Goal: Use online tool/utility

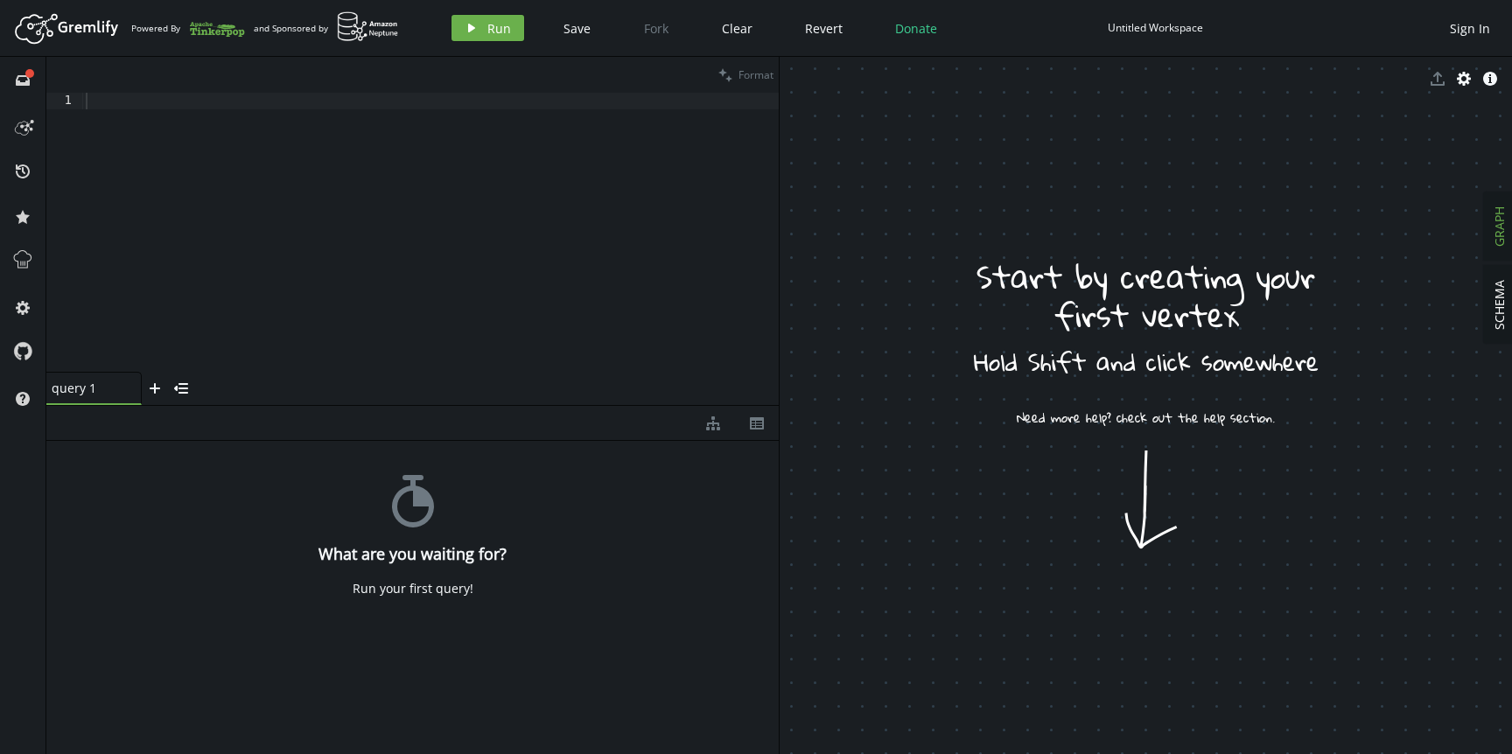
click at [325, 227] on div at bounding box center [430, 249] width 696 height 313
click at [379, 189] on div at bounding box center [430, 249] width 696 height 313
paste textarea
click at [475, 31] on icon "play" at bounding box center [471, 28] width 14 height 14
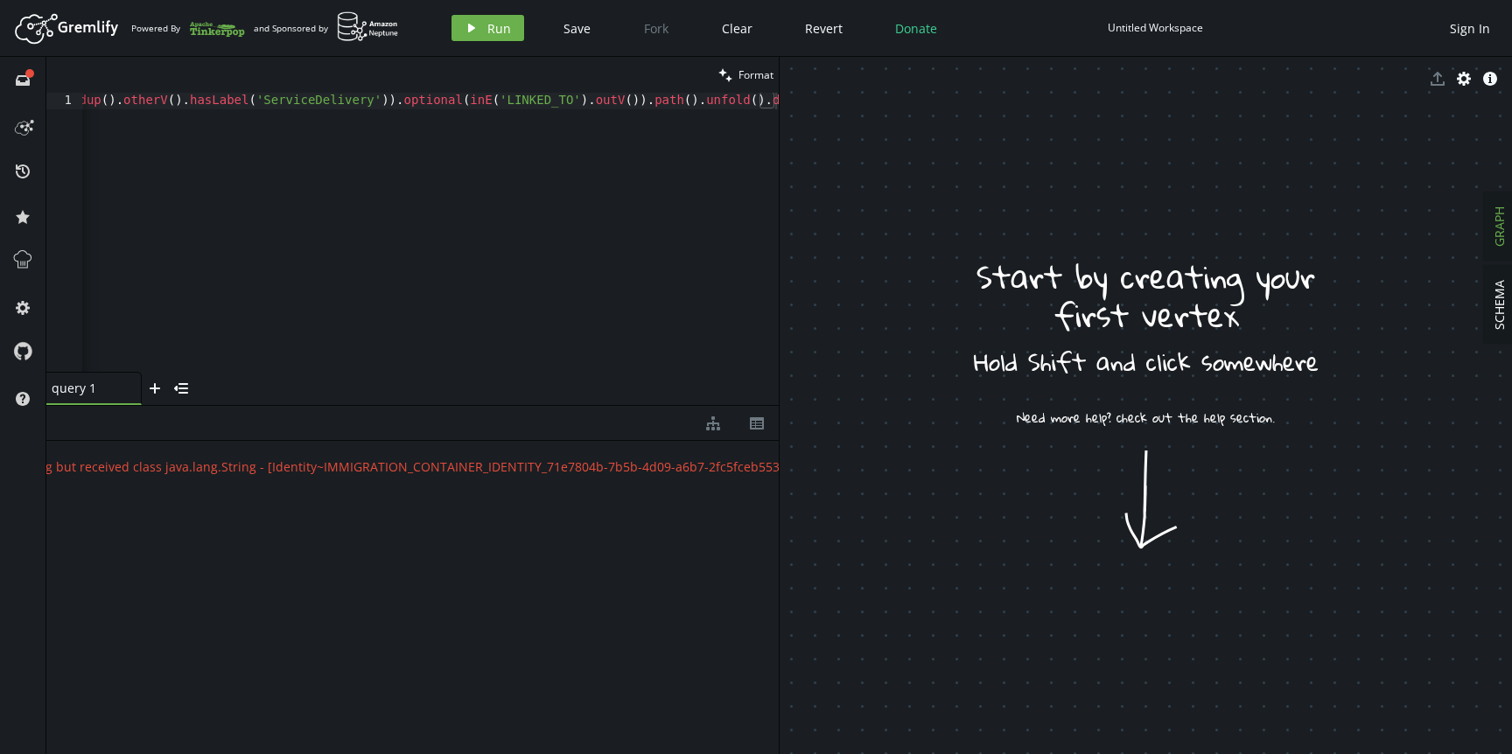
scroll to position [0, 394]
click at [458, 583] on div "{ " error " : " Expected an id that is convertible to class java.lang.Long but …" at bounding box center [412, 593] width 732 height 304
click at [1499, 217] on span "GRAPH" at bounding box center [1499, 226] width 17 height 40
click at [1499, 303] on span "SCHEMA" at bounding box center [1499, 305] width 17 height 50
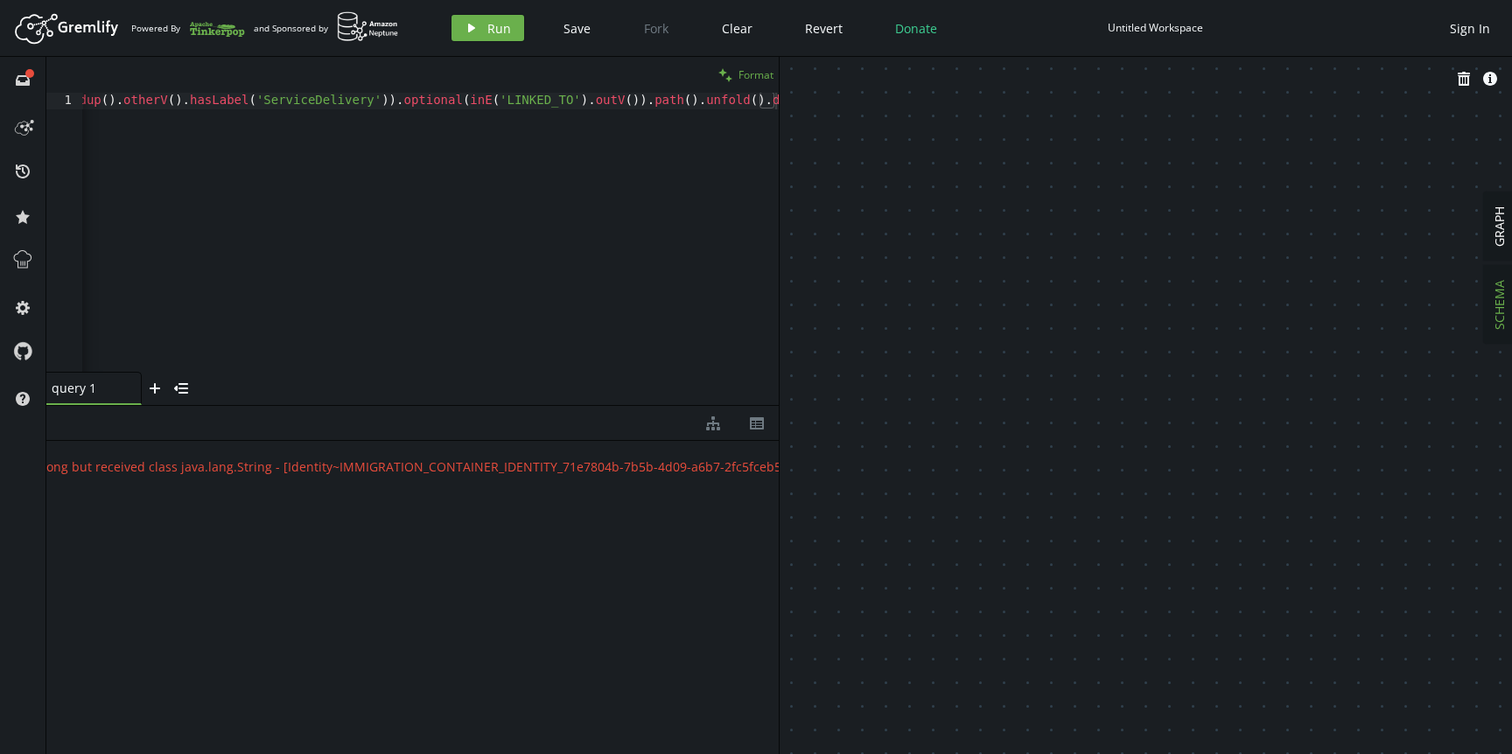
click at [736, 79] on button "clean Format" at bounding box center [746, 75] width 66 height 36
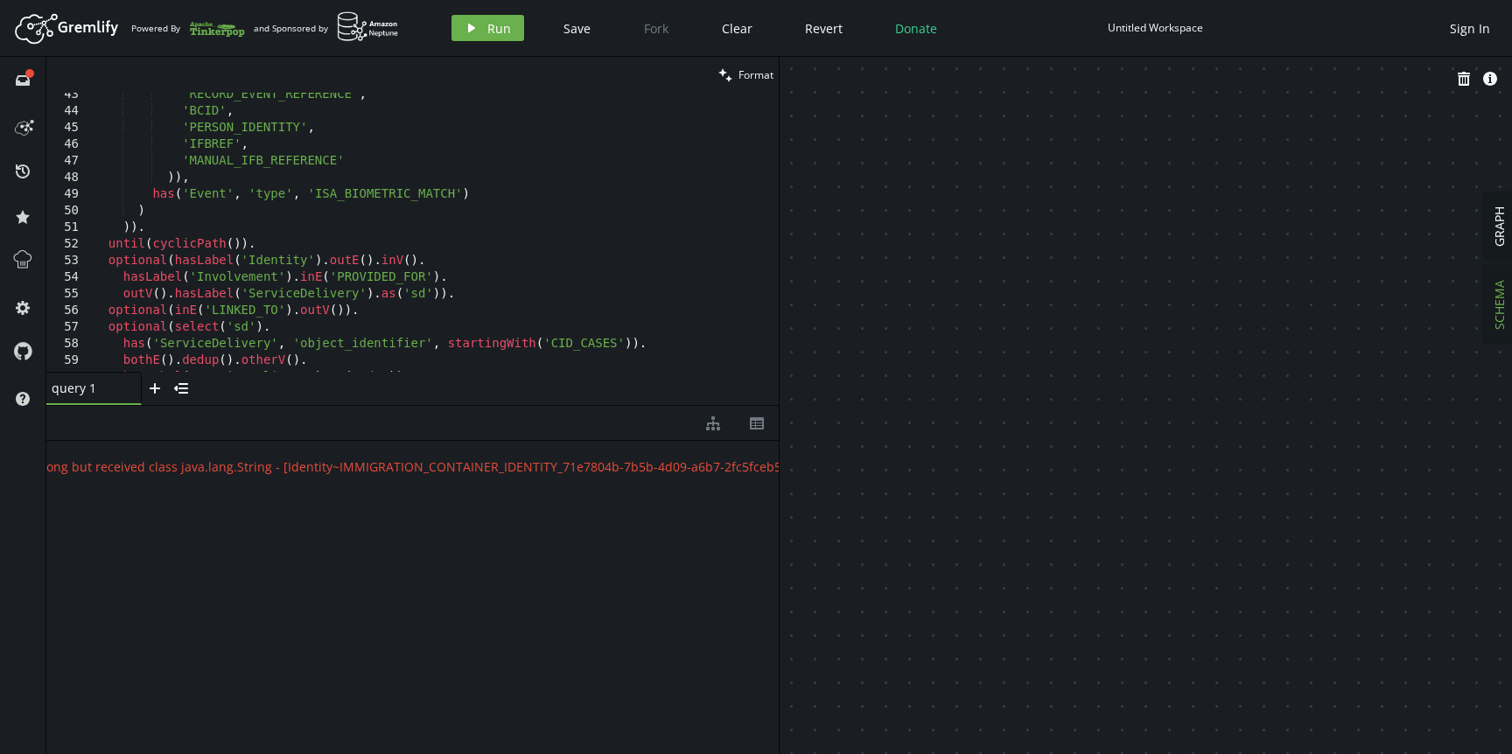
scroll to position [1033, 0]
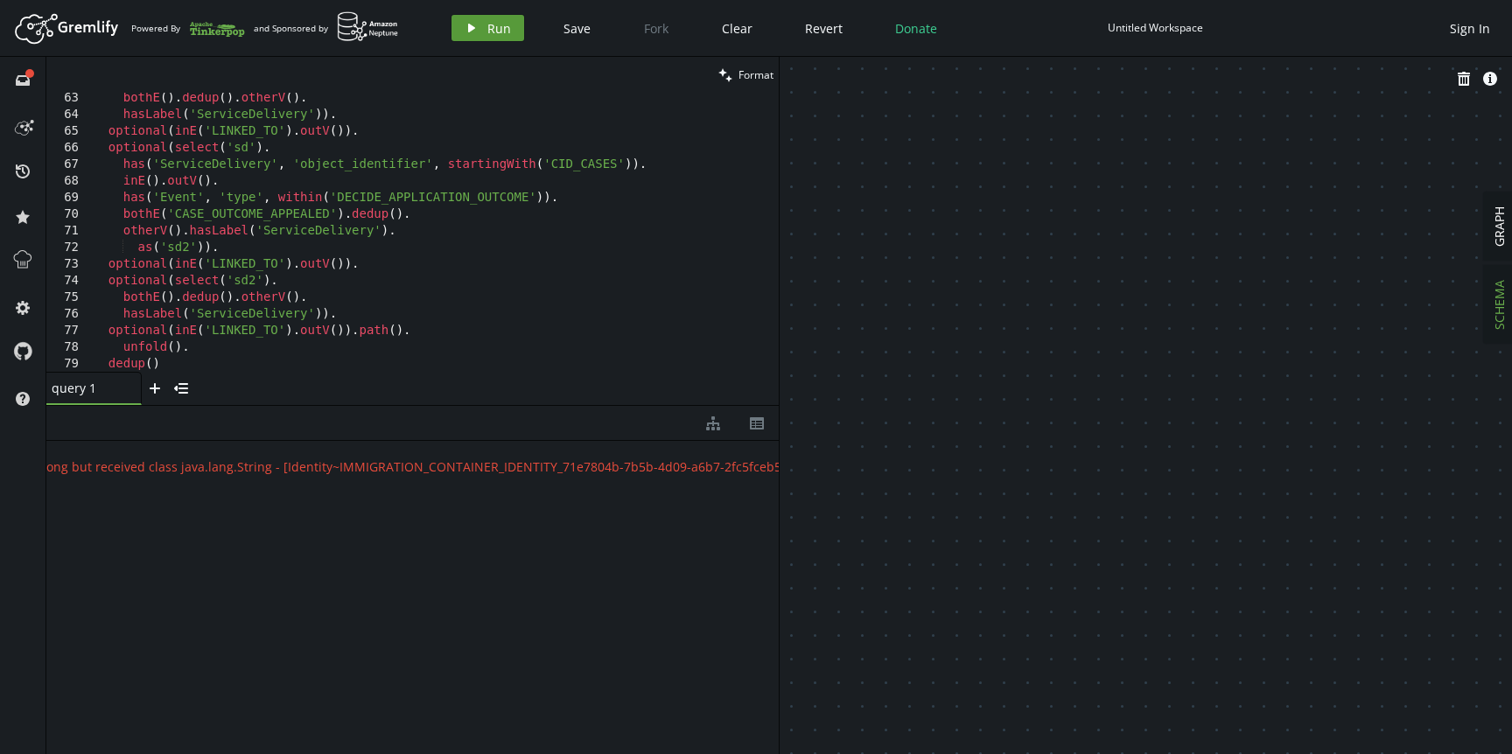
click at [489, 31] on span "Run" at bounding box center [499, 28] width 24 height 17
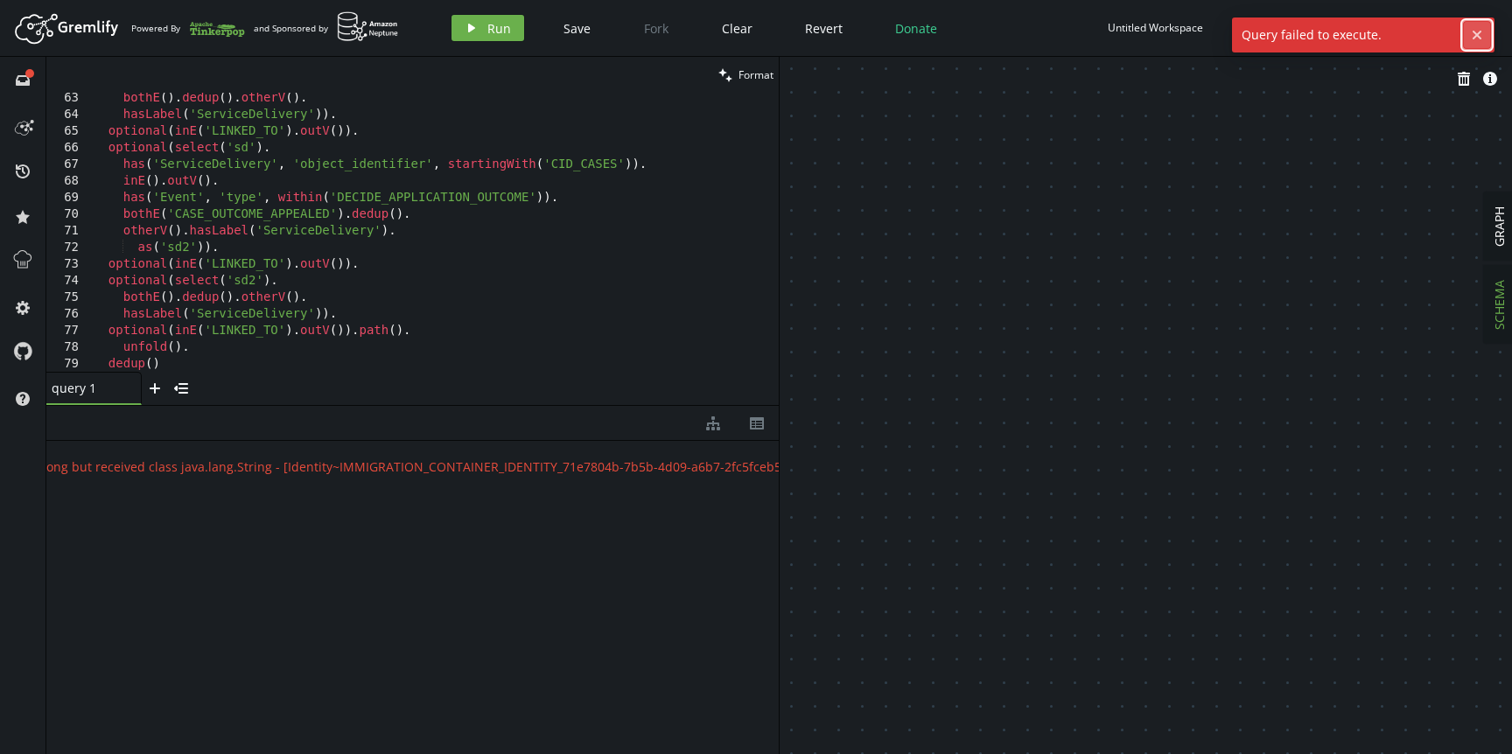
click at [1473, 29] on icon "cross" at bounding box center [1477, 35] width 14 height 14
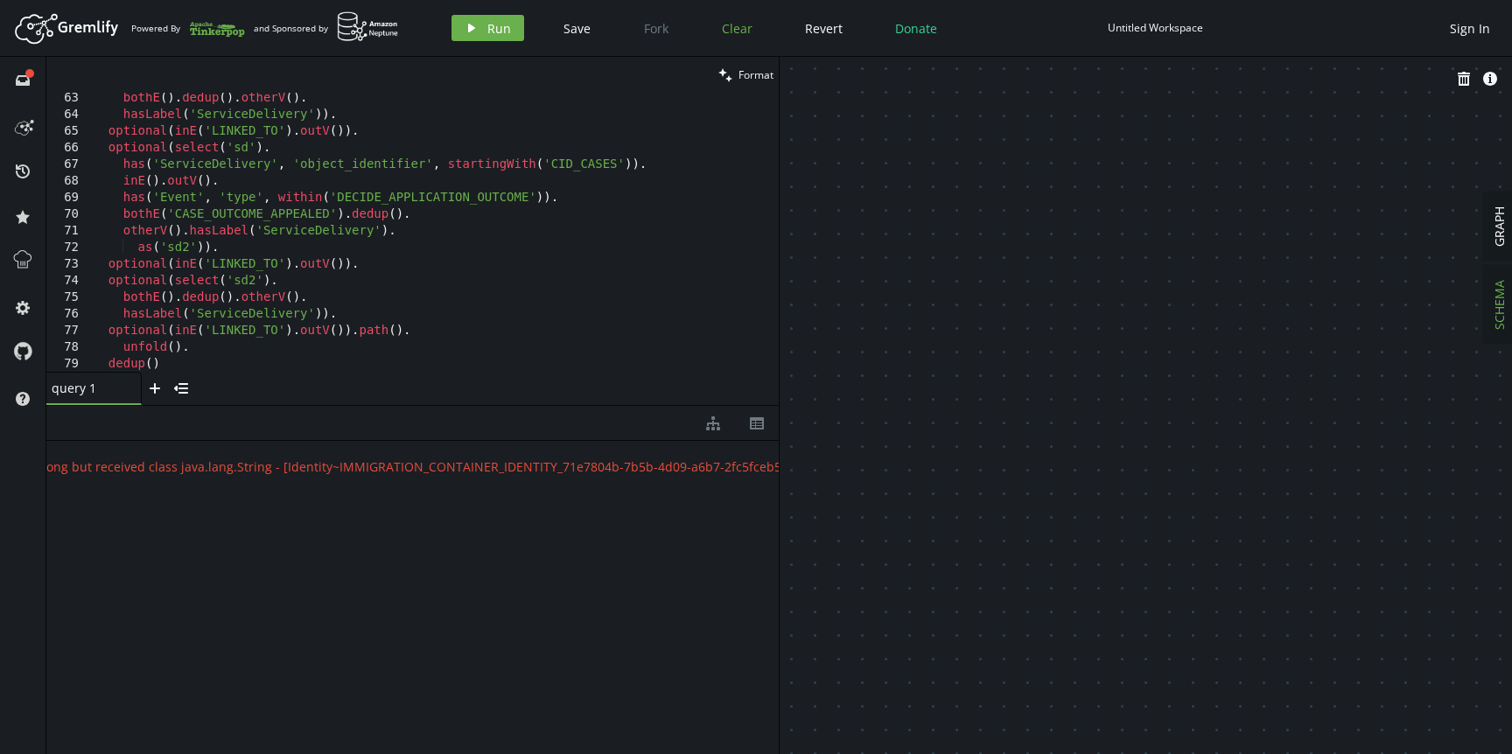
click at [746, 25] on span "Clear" at bounding box center [737, 28] width 31 height 17
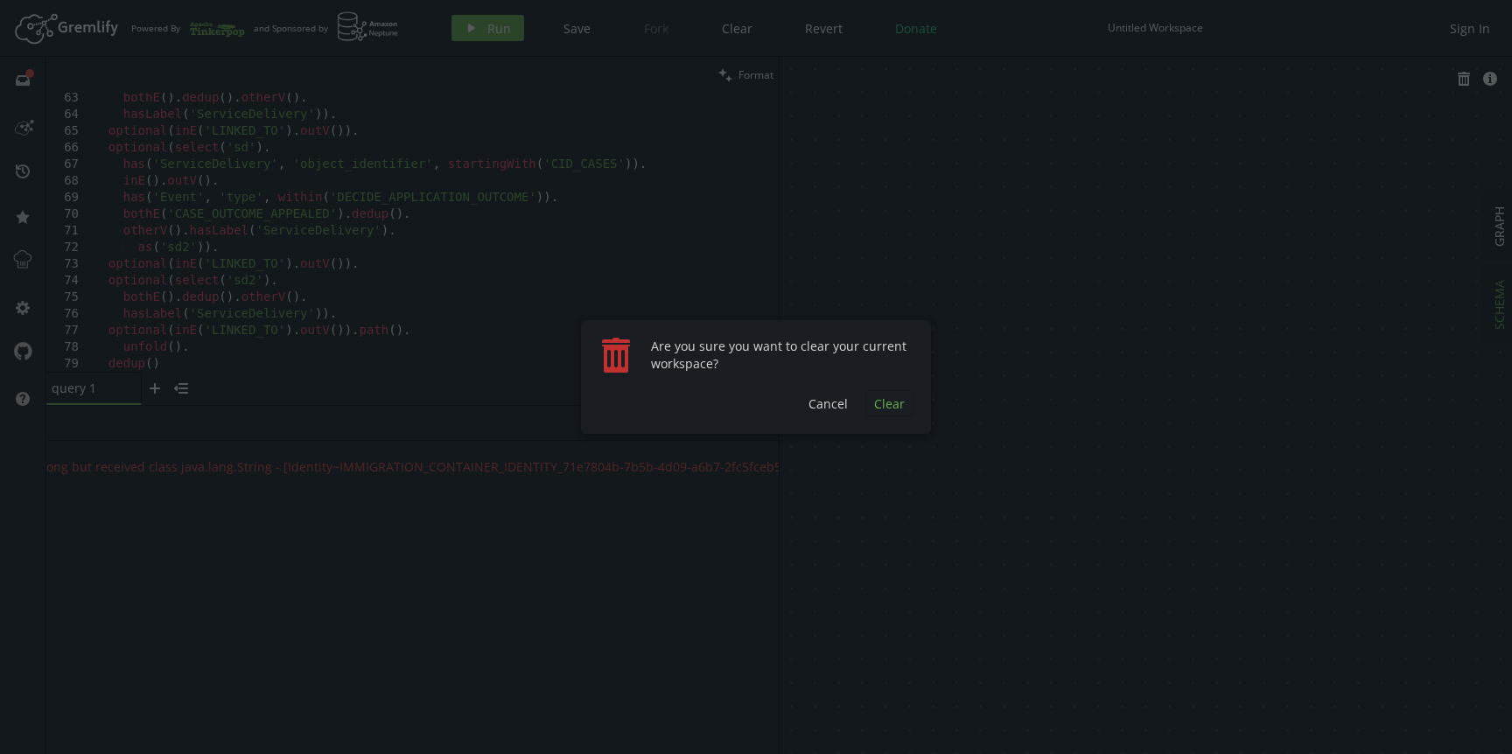
click at [876, 406] on span "Clear" at bounding box center [889, 403] width 31 height 17
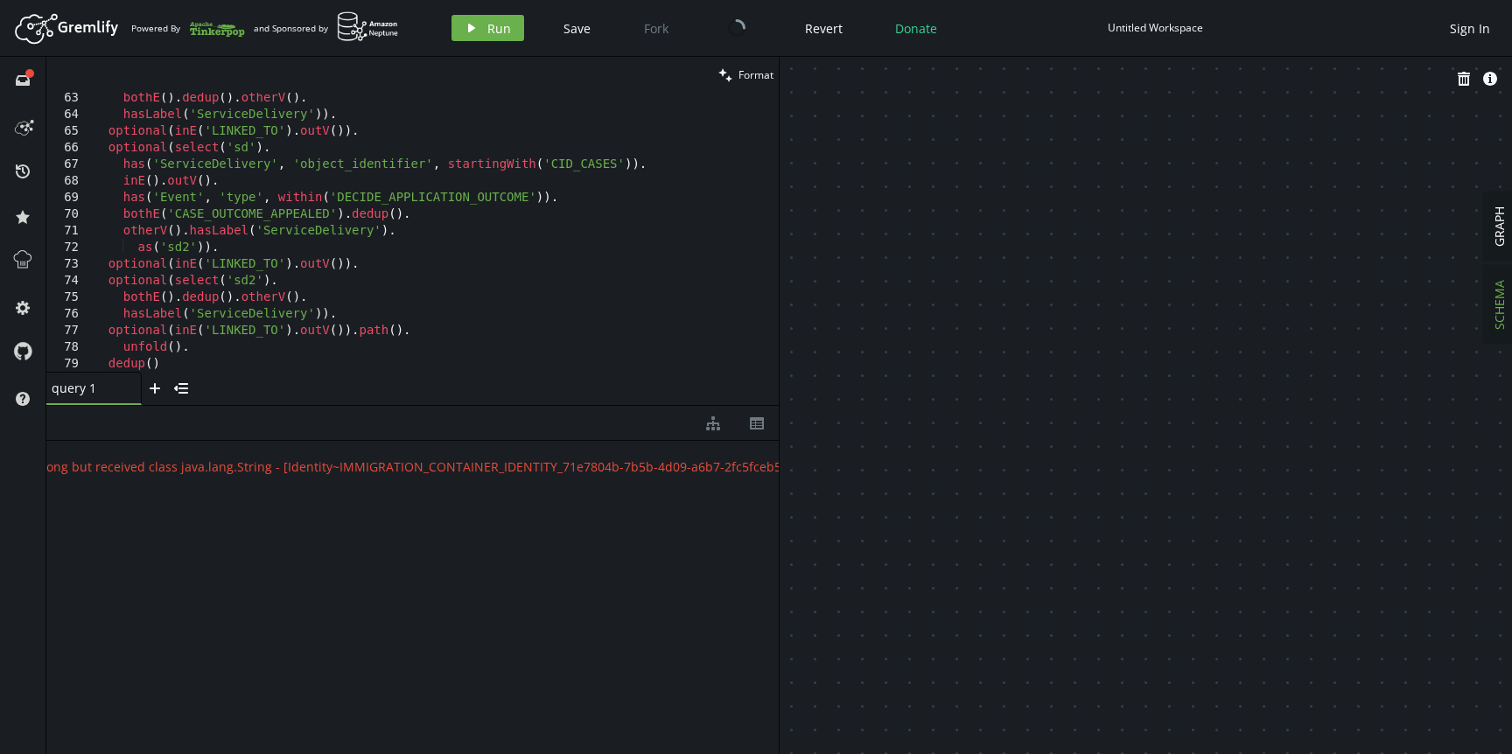
scroll to position [0, 0]
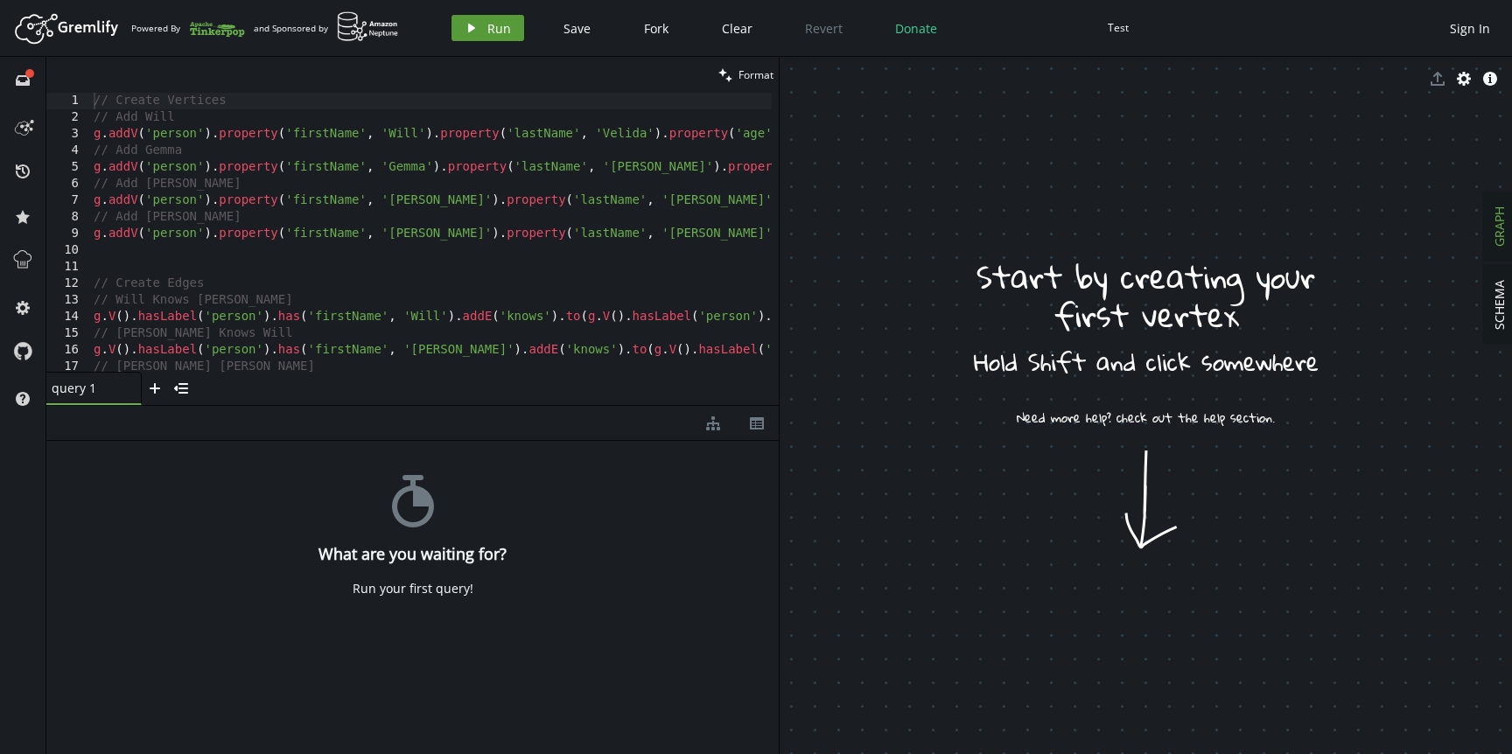
click at [480, 25] on button "play Run" at bounding box center [487, 28] width 73 height 26
